Goal: Check status: Check status

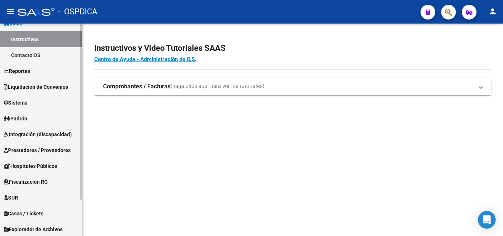
scroll to position [37, 0]
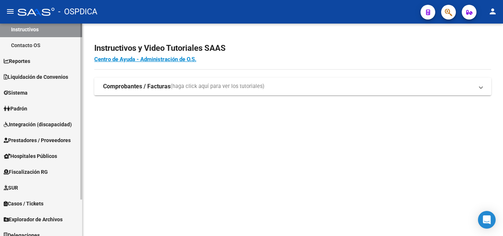
click at [39, 112] on link "Padrón" at bounding box center [41, 108] width 82 height 16
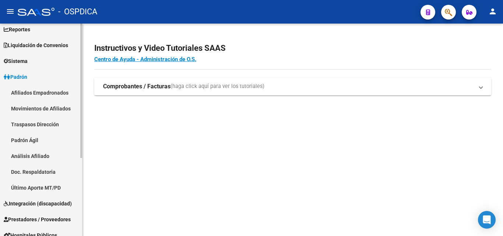
click at [39, 140] on link "Padrón Ágil" at bounding box center [41, 140] width 82 height 16
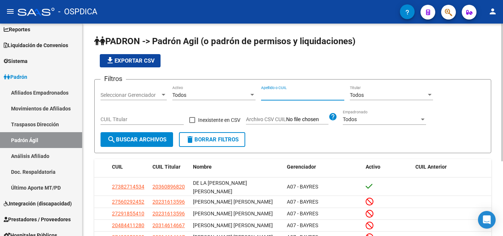
paste input "32851917"
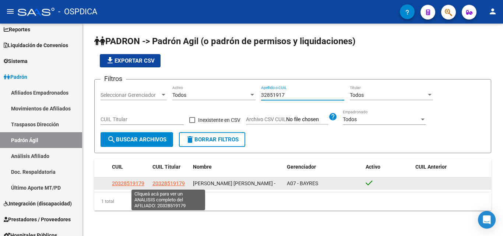
type input "32851917"
click at [171, 184] on span "20328519179" at bounding box center [168, 183] width 32 height 6
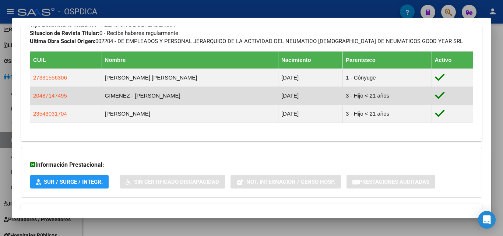
scroll to position [423, 0]
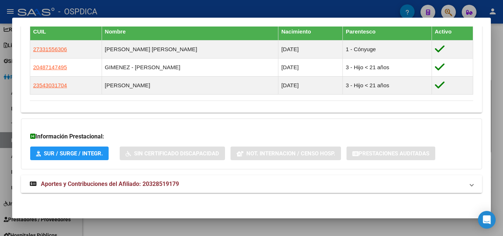
click at [104, 184] on span "Aportes y Contribuciones del Afiliado: 20328519179" at bounding box center [110, 183] width 138 height 7
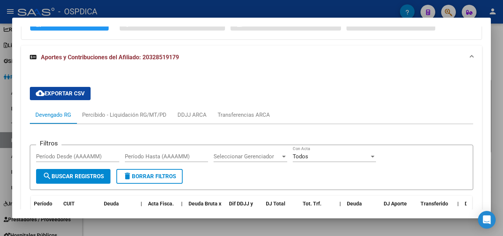
scroll to position [571, 0]
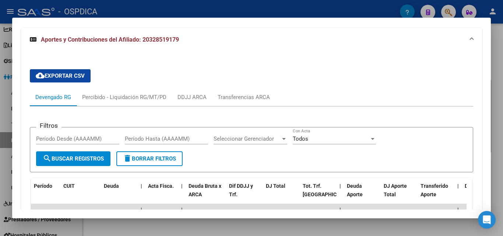
click at [56, 97] on div "Devengado RG" at bounding box center [53, 97] width 36 height 8
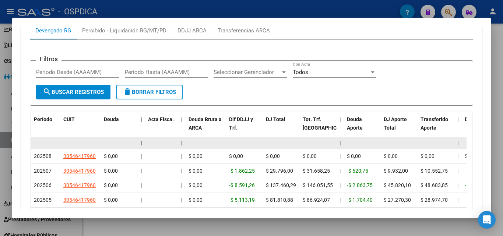
scroll to position [644, 0]
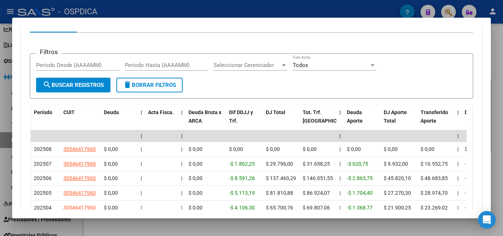
click at [285, 229] on div at bounding box center [251, 118] width 503 height 236
